Goal: Transaction & Acquisition: Purchase product/service

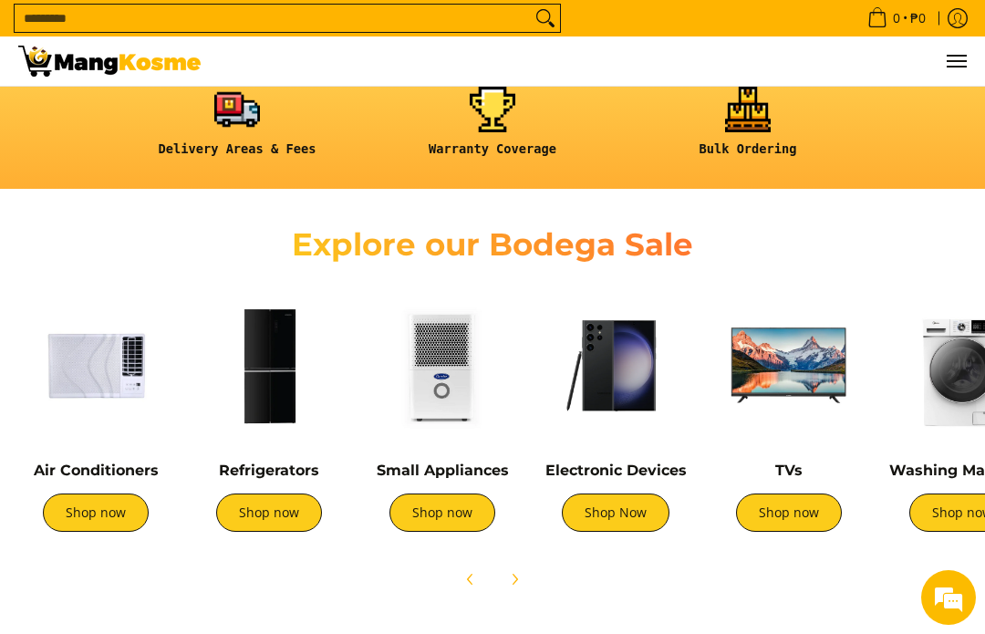
scroll to position [448, 0]
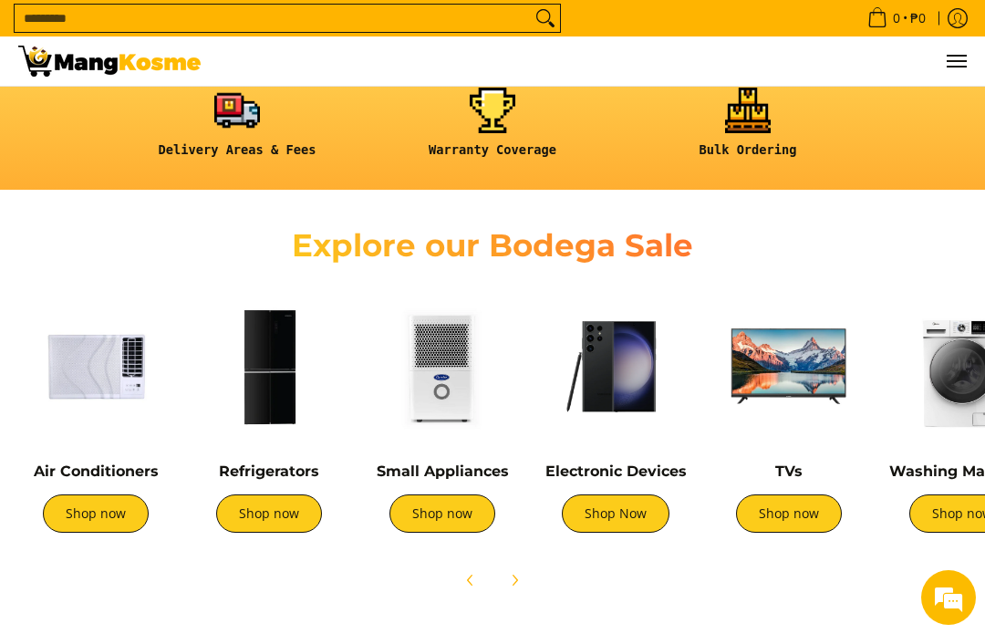
click at [98, 512] on link "Shop now" at bounding box center [96, 513] width 106 height 38
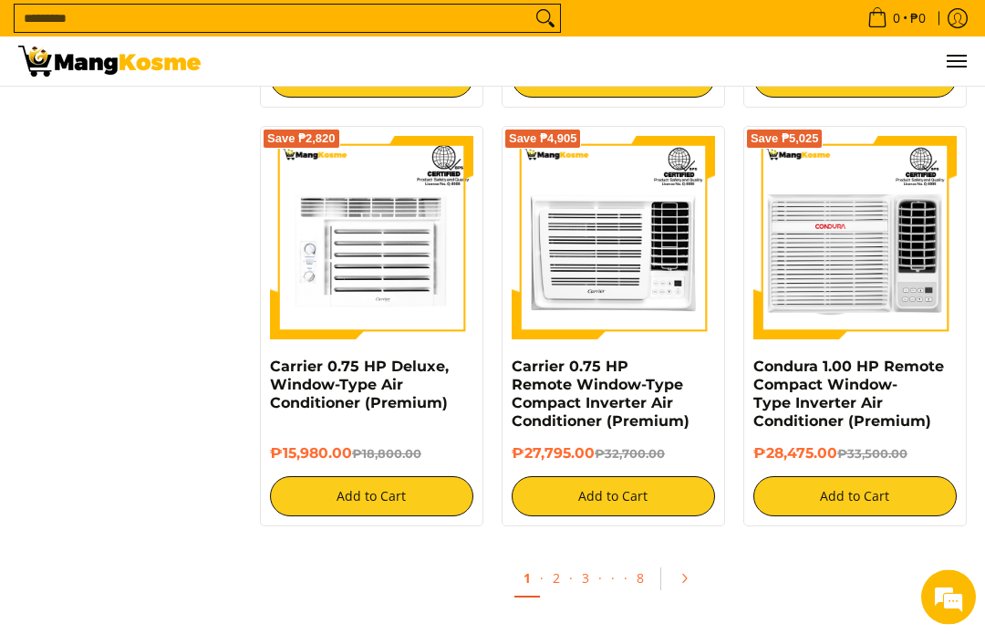
scroll to position [3182, 0]
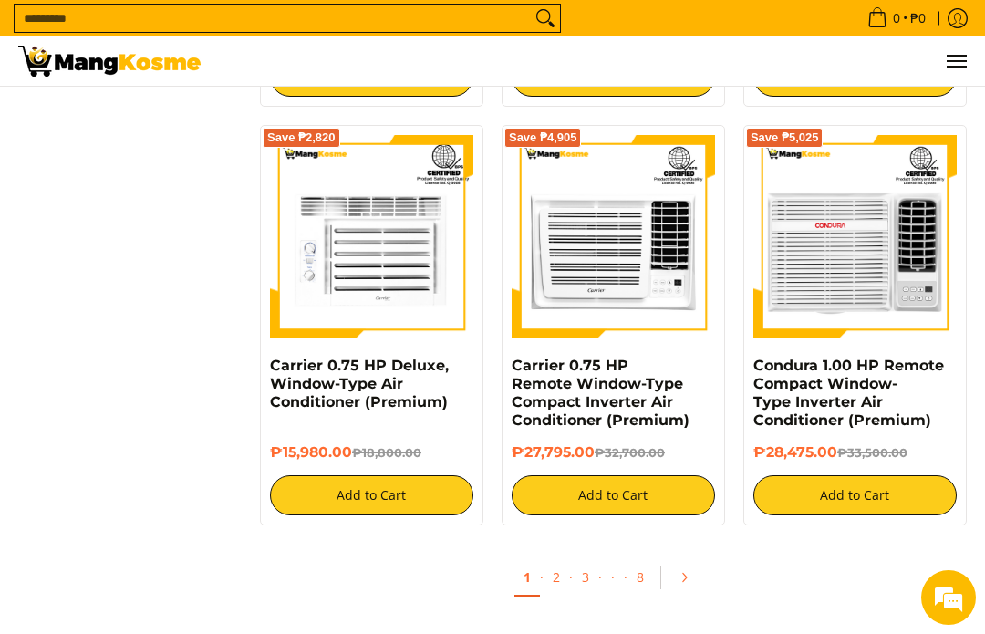
click at [562, 561] on link "2" at bounding box center [556, 577] width 26 height 36
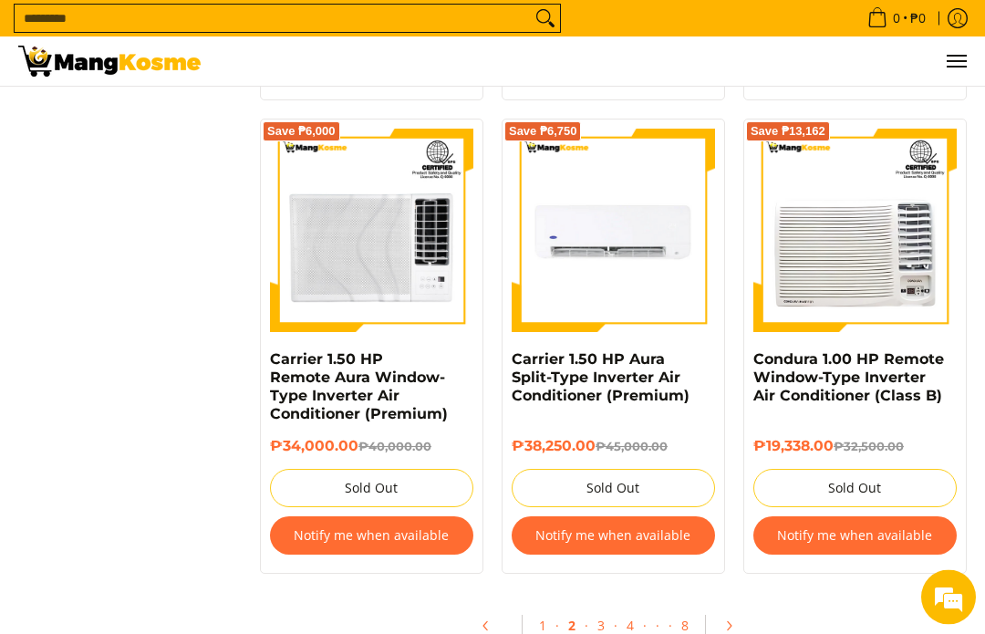
scroll to position [3357, 0]
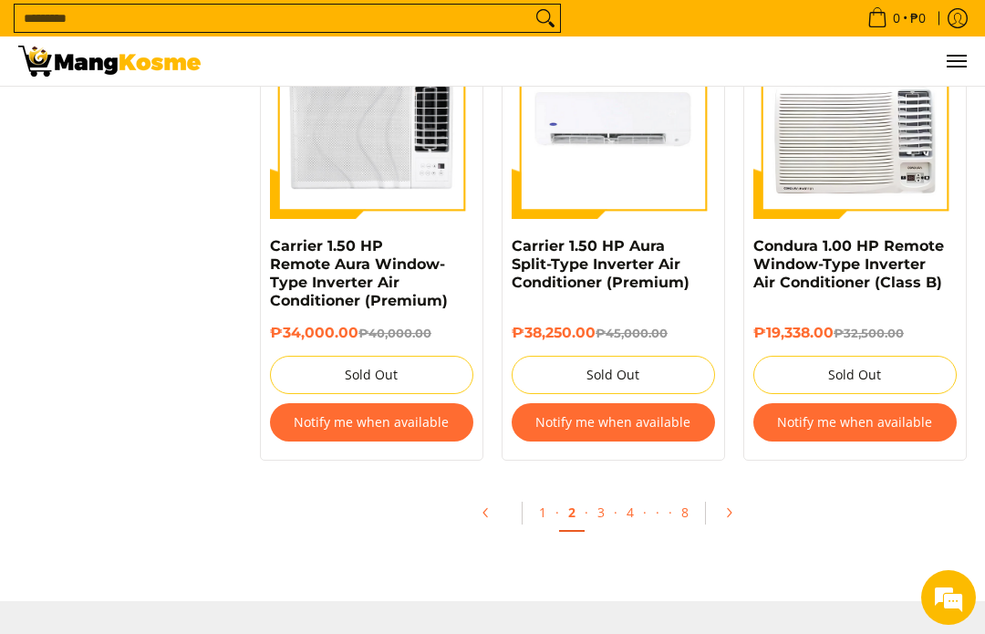
click at [608, 494] on link "3" at bounding box center [601, 512] width 26 height 36
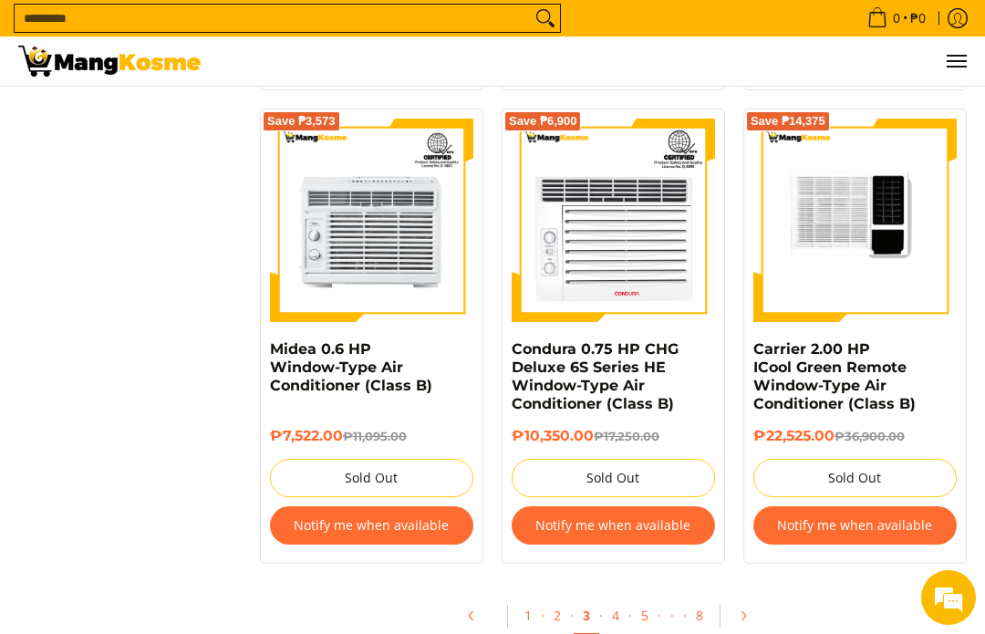
scroll to position [3636, 0]
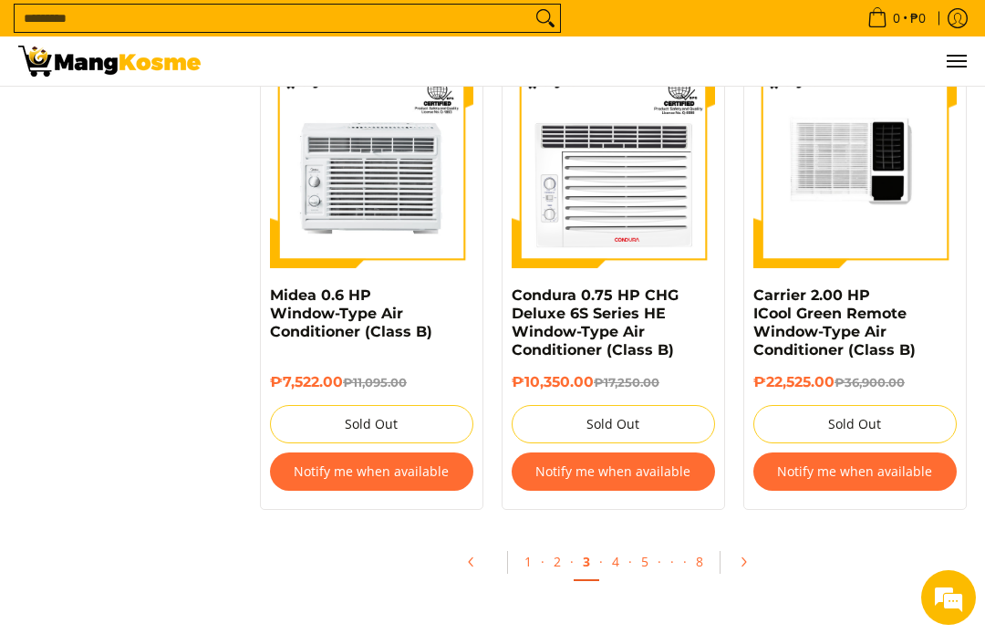
click at [625, 561] on link "4" at bounding box center [616, 561] width 26 height 36
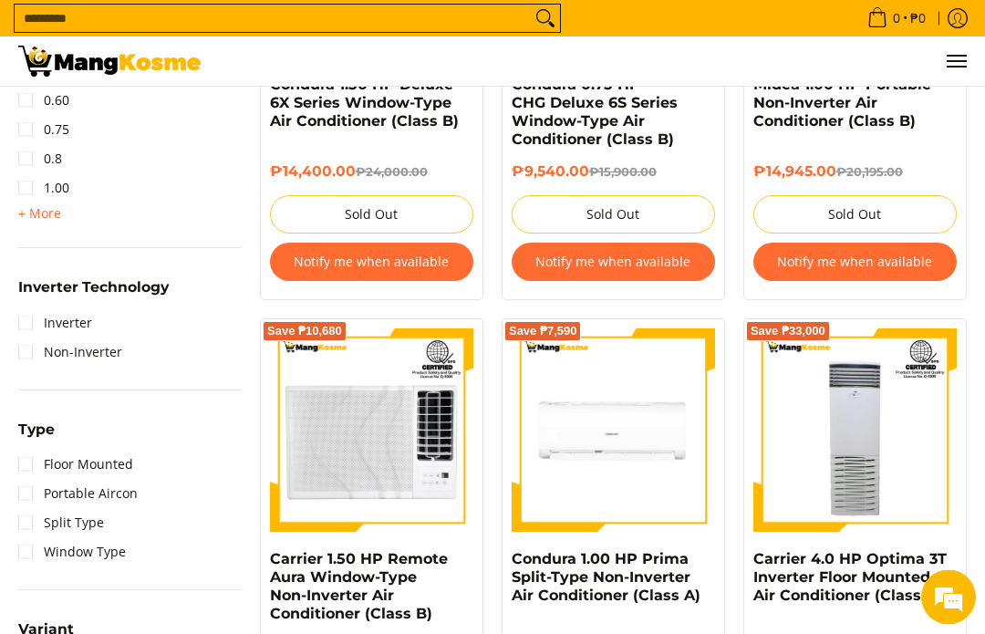
scroll to position [1022, 0]
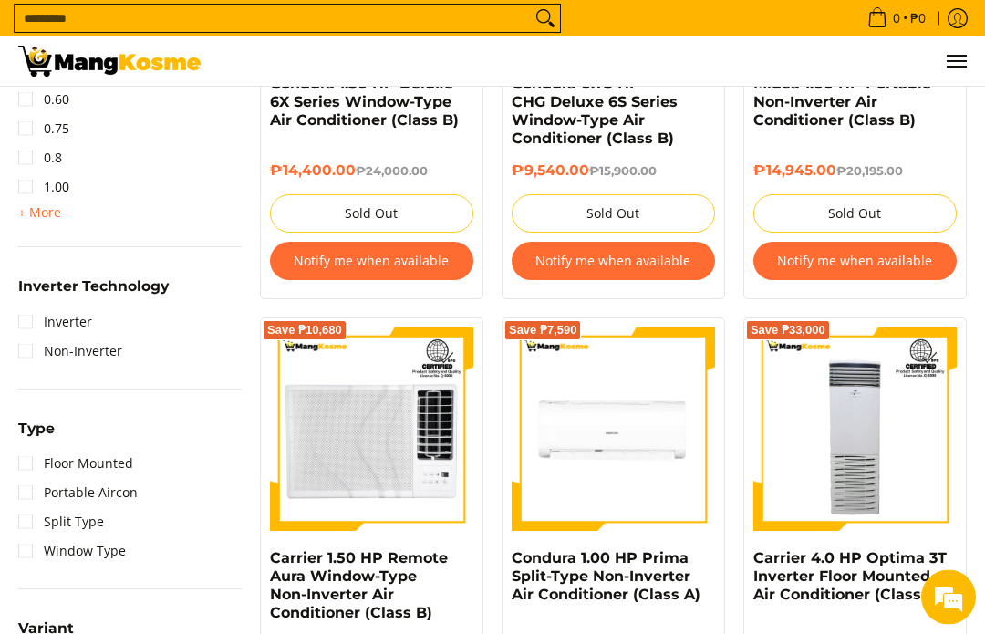
click at [925, 387] on img at bounding box center [854, 429] width 203 height 203
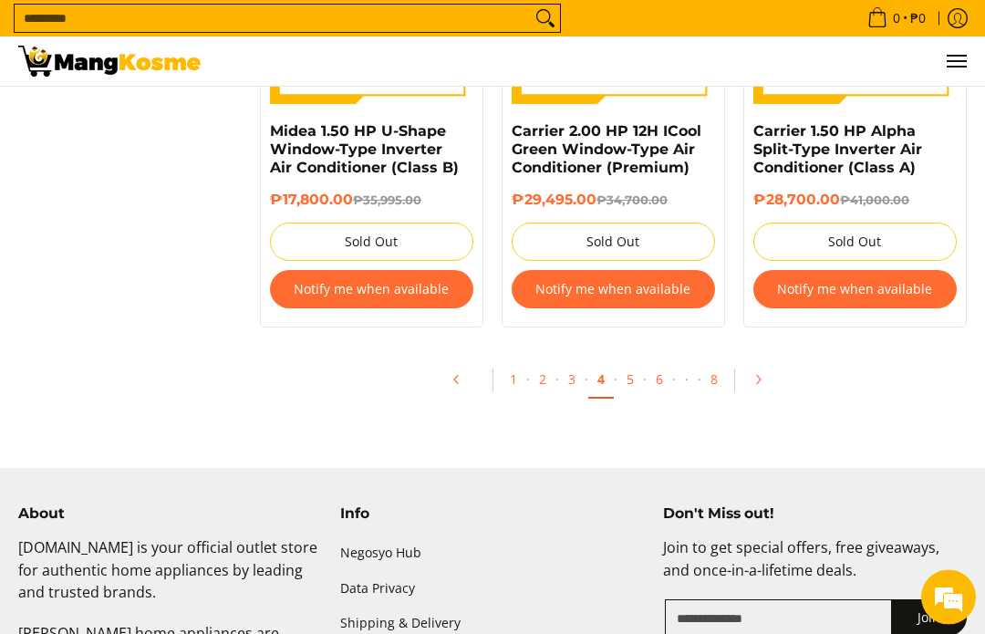
scroll to position [3800, 0]
click at [629, 374] on link "5" at bounding box center [630, 379] width 26 height 36
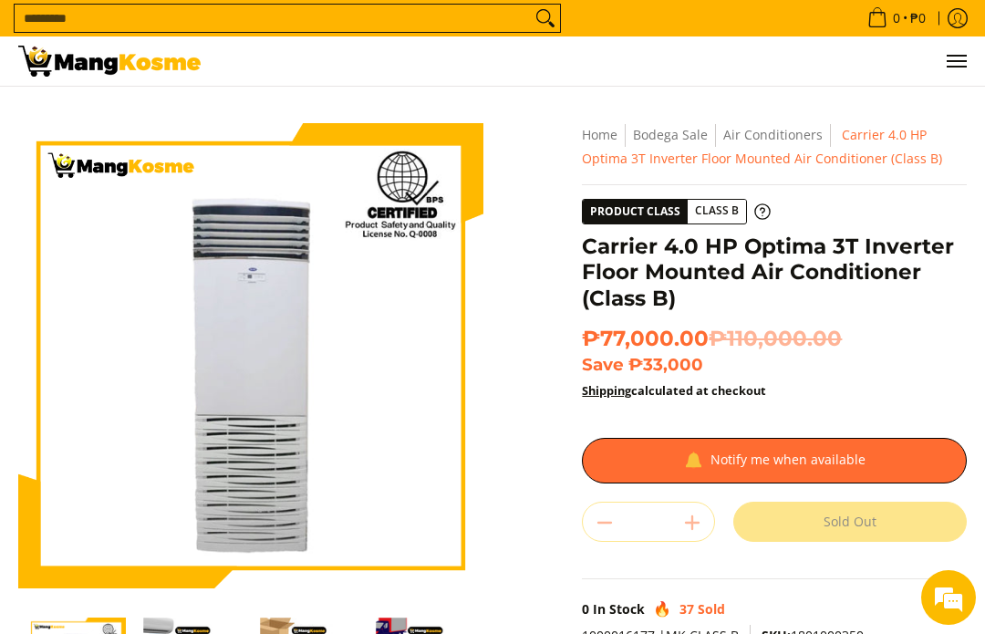
click at [252, 82] on ul "0 Log in Create an Account Search..." at bounding box center [593, 60] width 748 height 49
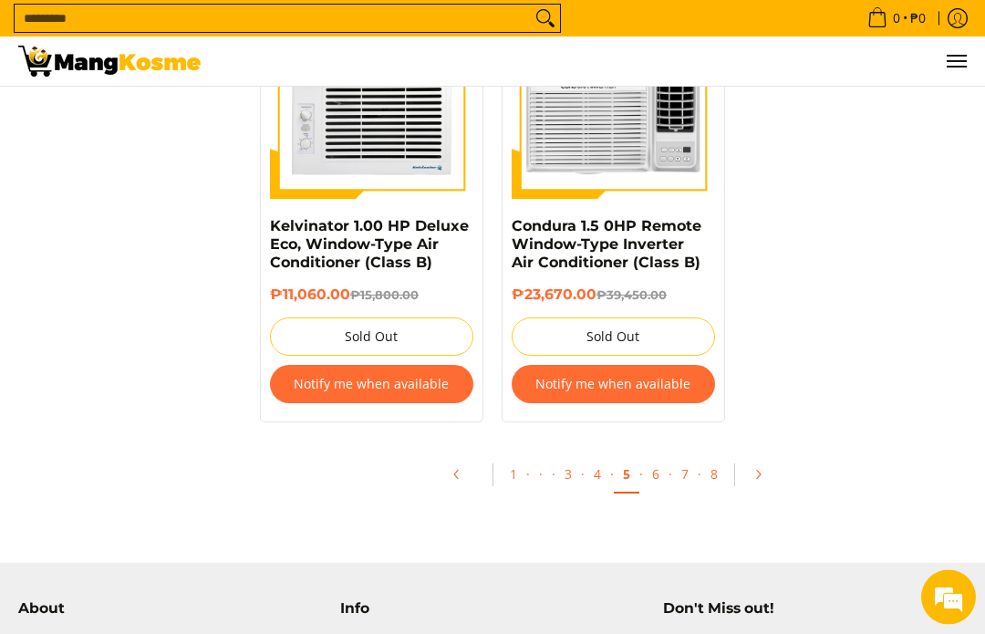
scroll to position [3633, 0]
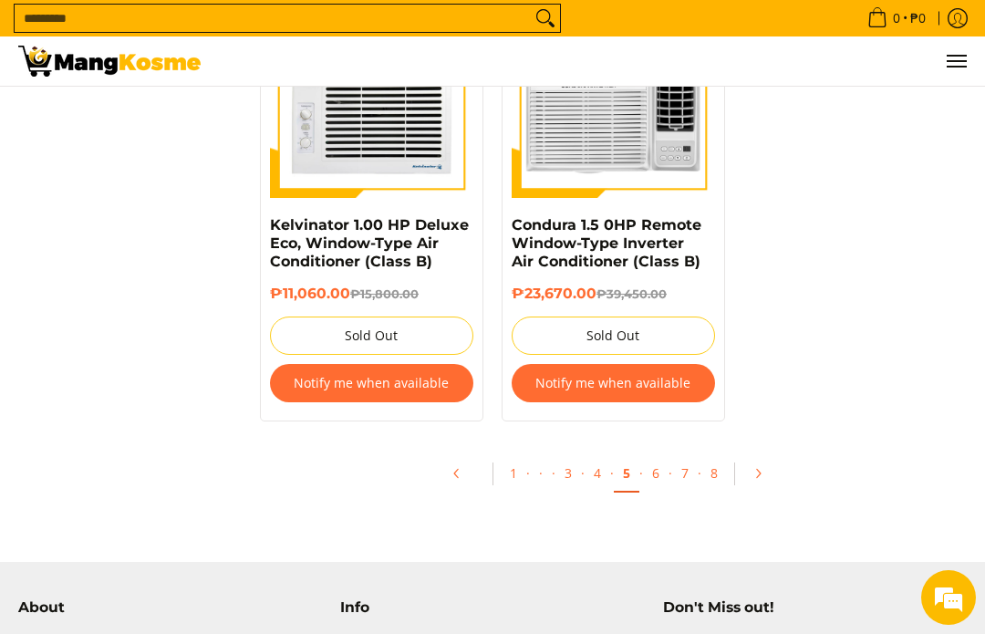
click at [660, 456] on link "6" at bounding box center [656, 473] width 26 height 36
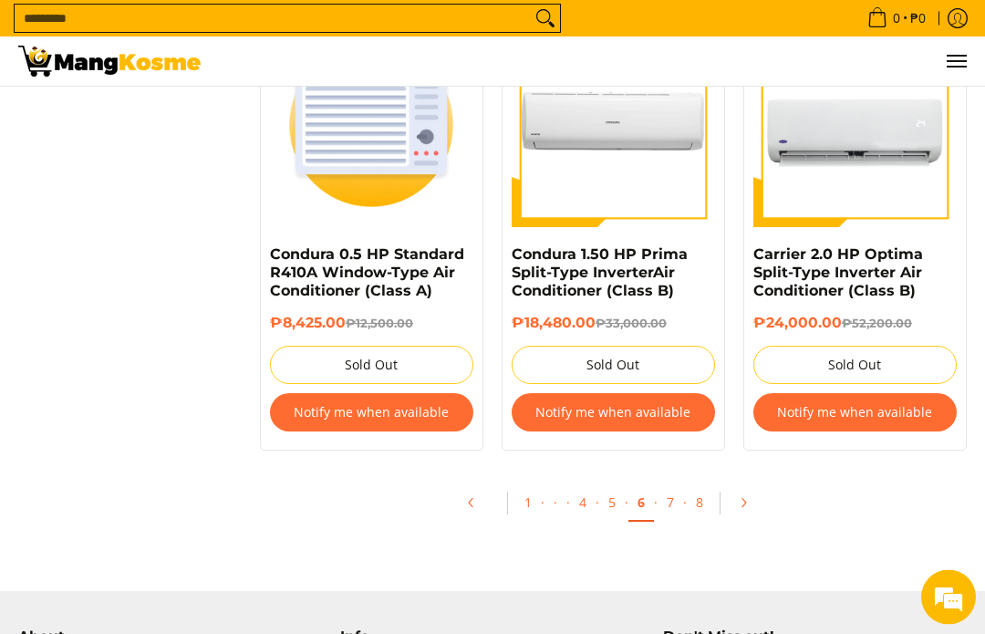
scroll to position [3586, 0]
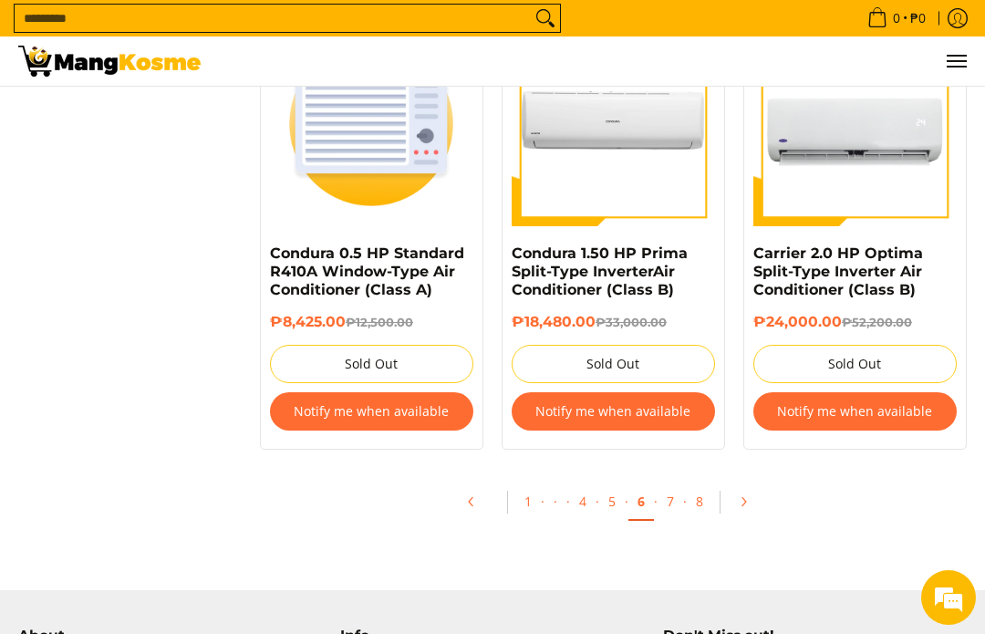
click at [657, 496] on link "7" at bounding box center [670, 501] width 26 height 36
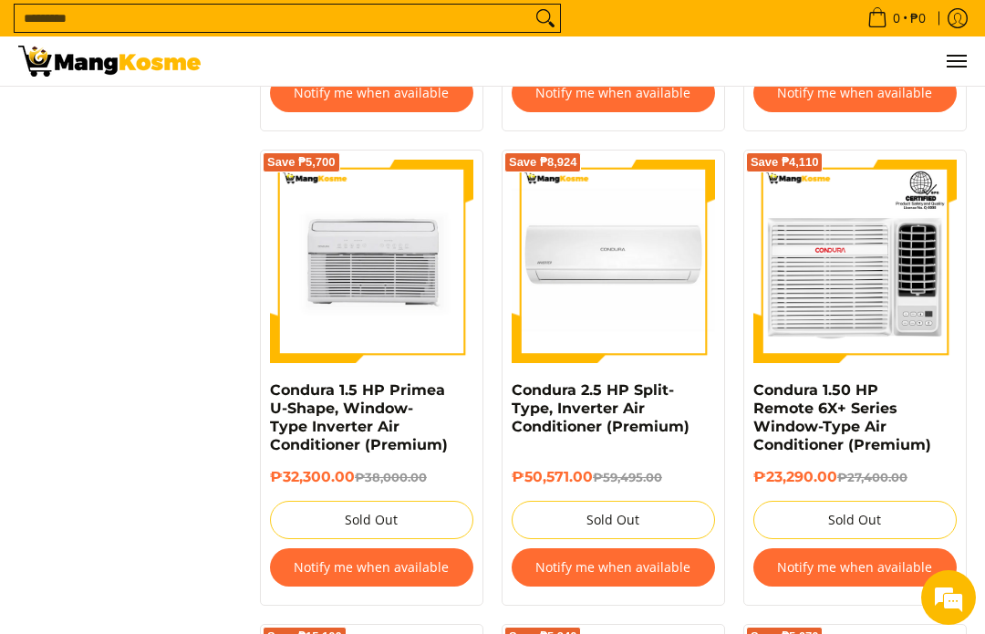
scroll to position [3029, 0]
